Goal: Task Accomplishment & Management: Complete application form

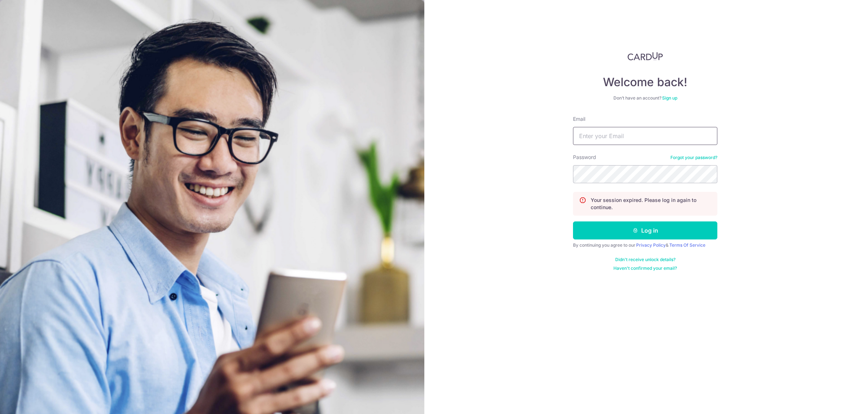
click at [621, 129] on input "Email" at bounding box center [645, 136] width 144 height 18
type input "sasbilling@seasonbus.com"
click at [573, 222] on button "Log in" at bounding box center [645, 231] width 144 height 18
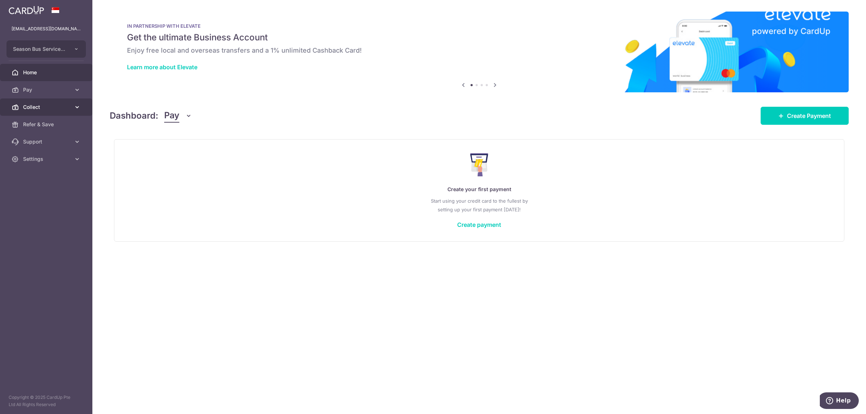
click at [53, 105] on span "Collect" at bounding box center [47, 107] width 48 height 7
click at [56, 161] on span "Payment Requests" at bounding box center [47, 159] width 48 height 7
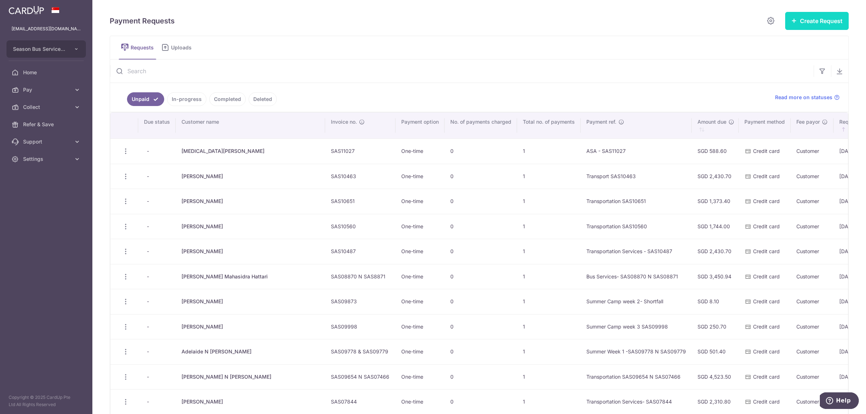
click at [814, 30] on button "Create Request" at bounding box center [817, 21] width 64 height 18
click at [802, 45] on span "Single Request" at bounding box center [805, 43] width 74 height 9
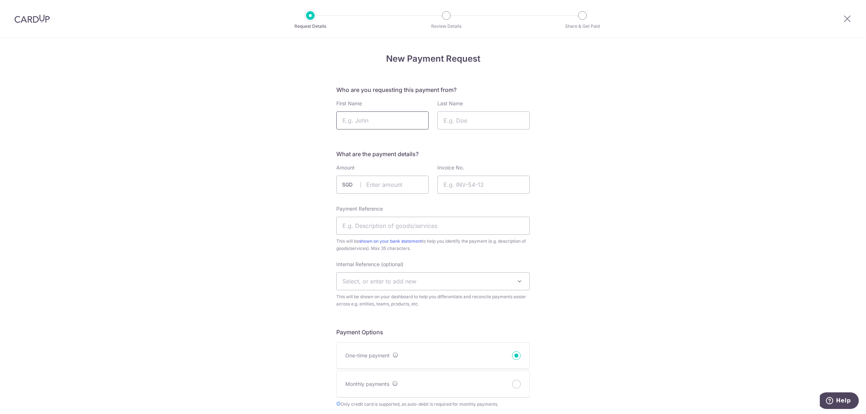
click at [372, 121] on input "First Name" at bounding box center [382, 120] width 92 height 18
click at [369, 118] on input "First Name" at bounding box center [382, 120] width 92 height 18
paste input "WANGDI Arya"
drag, startPoint x: 395, startPoint y: 123, endPoint x: 366, endPoint y: 124, distance: 30.0
click at [366, 124] on input "WANGDI Arya" at bounding box center [382, 120] width 92 height 18
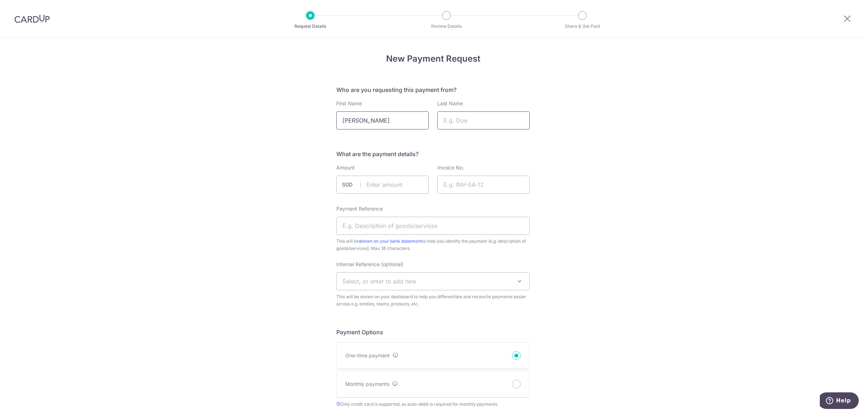
type input "WANGDI Arya"
click at [466, 124] on input "Last Name" at bounding box center [483, 120] width 92 height 18
paste input "Arya"
type input "Arya"
drag, startPoint x: 385, startPoint y: 123, endPoint x: 367, endPoint y: 122, distance: 18.1
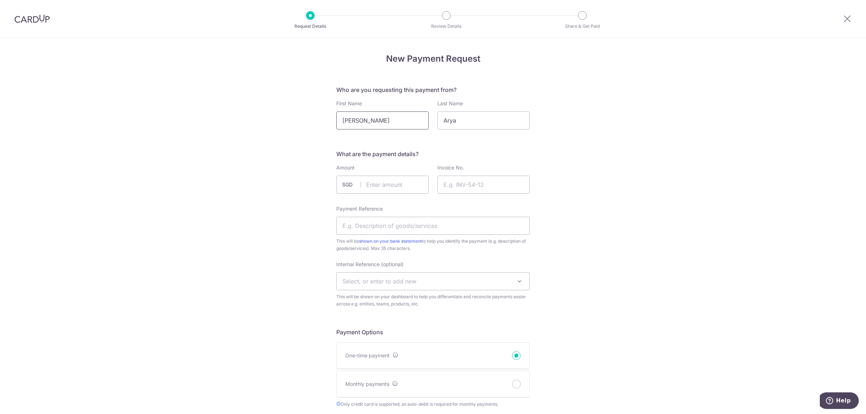
click at [367, 122] on input "WANGDI Arya" at bounding box center [382, 120] width 92 height 18
type input "WANGDI"
click at [464, 183] on input "Invoice No." at bounding box center [483, 185] width 92 height 18
paste input "SAS11085"
type input "SAS11085"
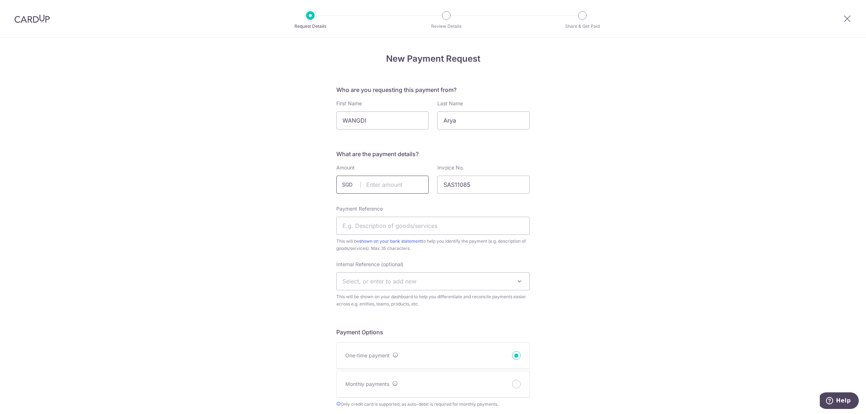
drag, startPoint x: 375, startPoint y: 185, endPoint x: 374, endPoint y: 193, distance: 8.8
click at [375, 185] on input "text" at bounding box center [382, 185] width 92 height 18
click at [390, 183] on input "text" at bounding box center [382, 185] width 92 height 18
paste input "210.73"
click at [398, 188] on input "210.73" at bounding box center [382, 185] width 92 height 18
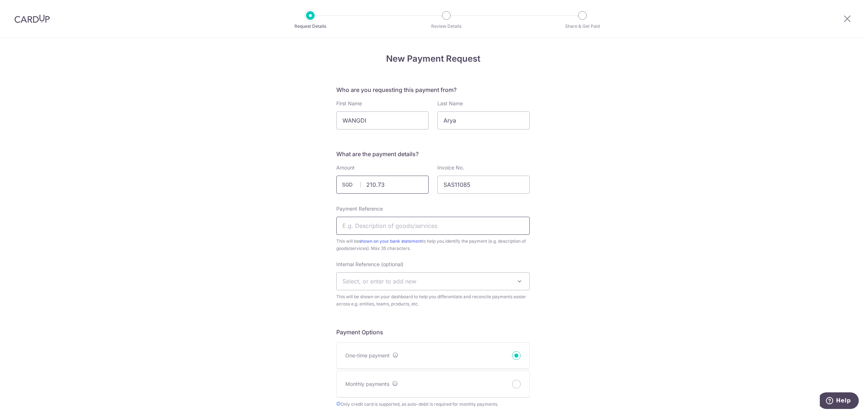
type input "210.73"
click at [394, 227] on input "Payment Reference" at bounding box center [432, 226] width 193 height 18
click at [406, 231] on input "Payment Reference" at bounding box center [432, 226] width 193 height 18
click at [381, 227] on input "Payment Reference" at bounding box center [432, 226] width 193 height 18
paste input "EAA Season 1 for AY25/26"
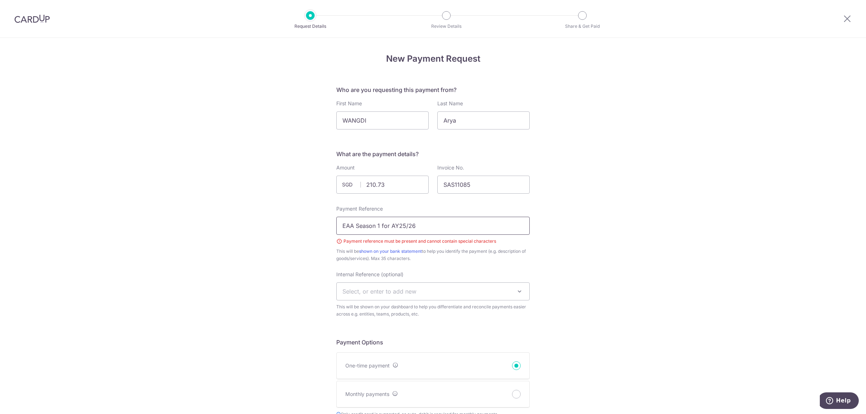
click at [405, 229] on input "EAA Season 1 for AY25/26" at bounding box center [432, 226] width 193 height 18
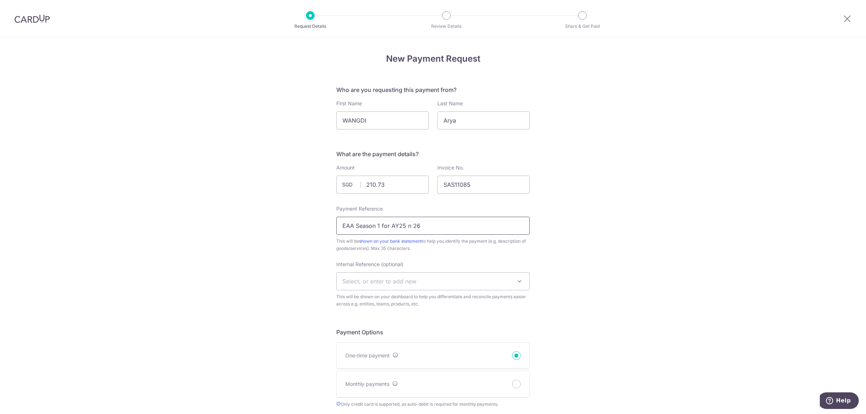
click at [421, 226] on input "EAA Season 1 for AY25 n 26" at bounding box center [432, 226] width 193 height 18
click at [421, 226] on input "EAA Season 1 for AY25 n 26- SAS1108" at bounding box center [432, 226] width 193 height 18
click at [456, 233] on input "EAA Season 1 for AY25 n 26-SAS1108" at bounding box center [432, 226] width 193 height 18
click at [411, 228] on input "EAA Season 1 for AY25 n 26-SAS11085" at bounding box center [432, 226] width 193 height 18
click at [454, 227] on input "EAA Season 1 for AY25 n 26-SAS11085" at bounding box center [432, 226] width 193 height 18
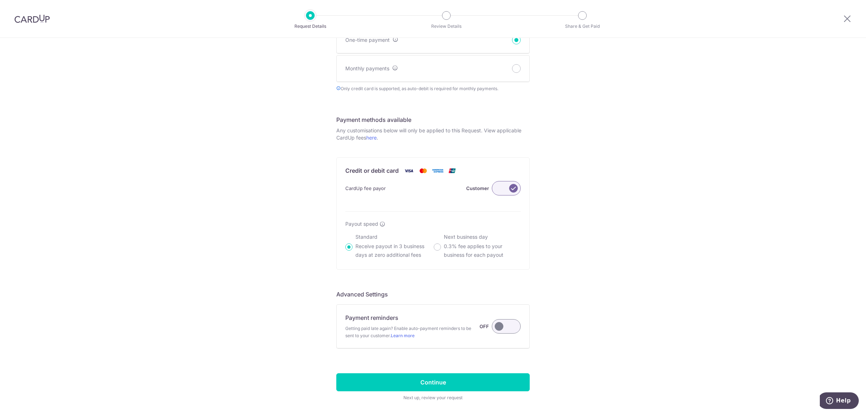
scroll to position [346, 0]
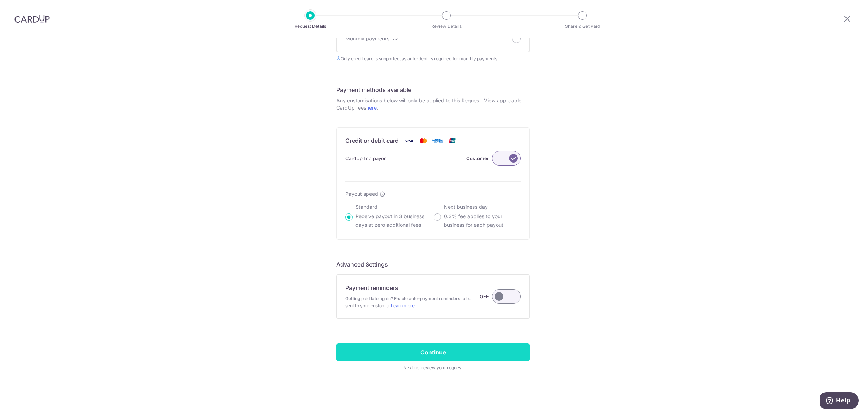
type input "EAA Season 1 for AY25 n 26-SAS11085"
click at [470, 353] on input "Continue" at bounding box center [432, 352] width 193 height 18
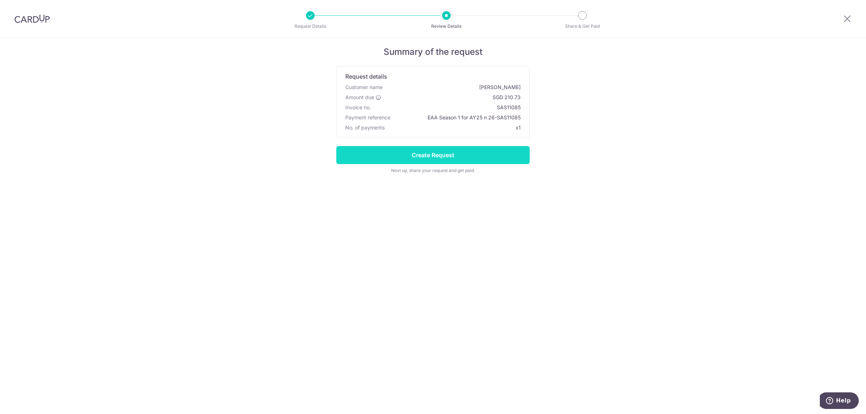
click at [452, 152] on input "Create Request" at bounding box center [432, 155] width 193 height 18
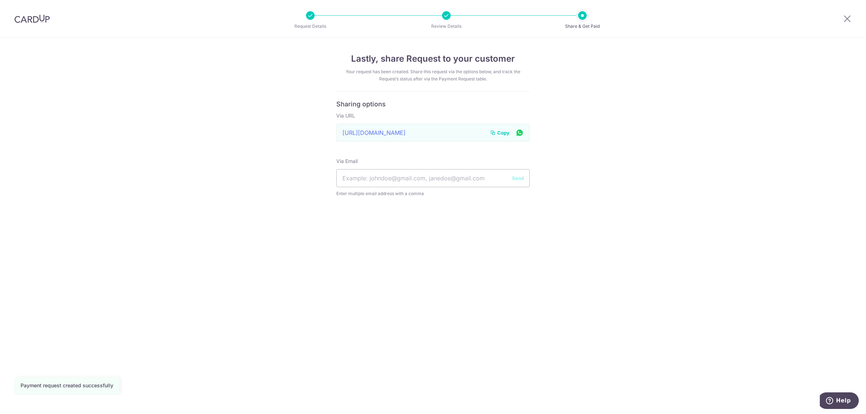
click at [506, 134] on span "Copy" at bounding box center [503, 132] width 12 height 7
click at [502, 132] on span "Copy" at bounding box center [503, 132] width 12 height 7
